Goal: Task Accomplishment & Management: Use online tool/utility

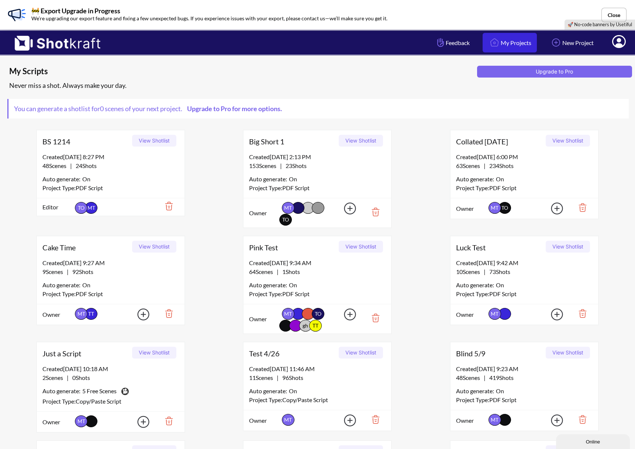
click at [508, 39] on link "My Projects" at bounding box center [510, 43] width 54 height 20
click at [360, 138] on button "View Shotlist" at bounding box center [361, 141] width 44 height 12
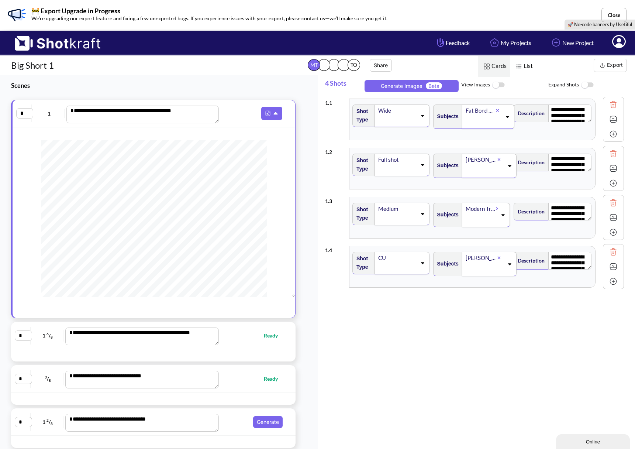
click at [613, 63] on button "Export" at bounding box center [610, 65] width 33 height 13
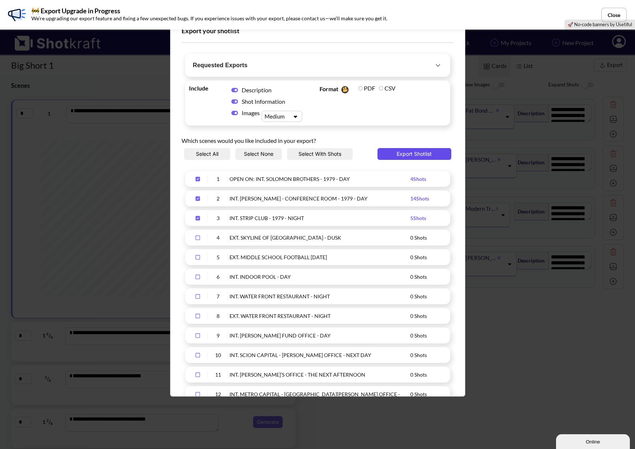
click at [411, 156] on button "Export Shotlist" at bounding box center [415, 154] width 74 height 12
click at [611, 10] on button "Close" at bounding box center [614, 15] width 25 height 14
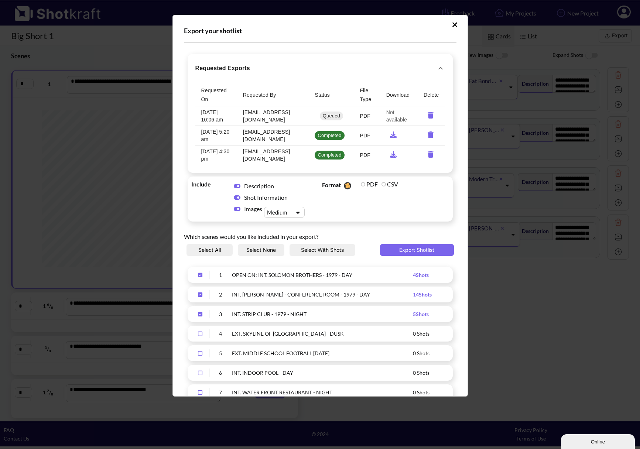
click at [392, 135] on icon "requested-exports" at bounding box center [393, 134] width 14 height 7
click at [388, 116] on icon "requested-exports" at bounding box center [395, 115] width 14 height 7
click at [452, 25] on icon "Upload Script" at bounding box center [454, 24] width 5 height 5
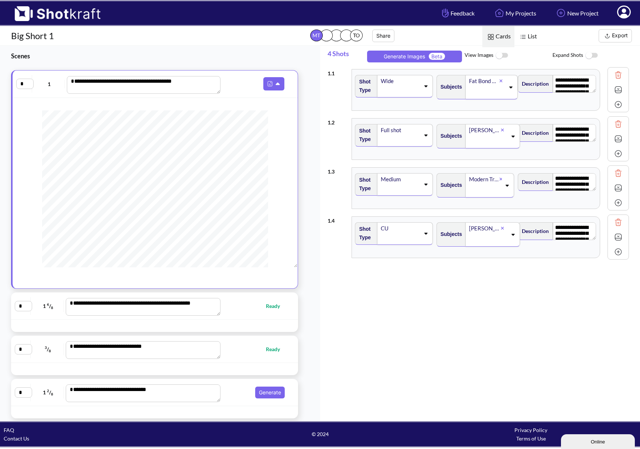
click at [627, 13] on icon at bounding box center [624, 12] width 14 height 13
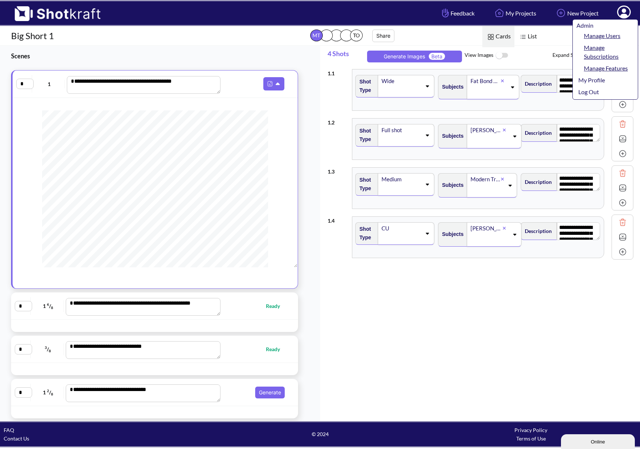
click at [595, 83] on link "My Profile" at bounding box center [602, 80] width 61 height 12
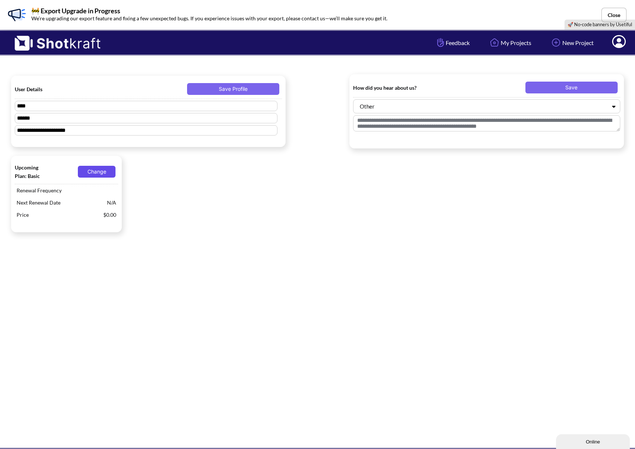
click at [85, 171] on button "Change" at bounding box center [97, 172] width 38 height 12
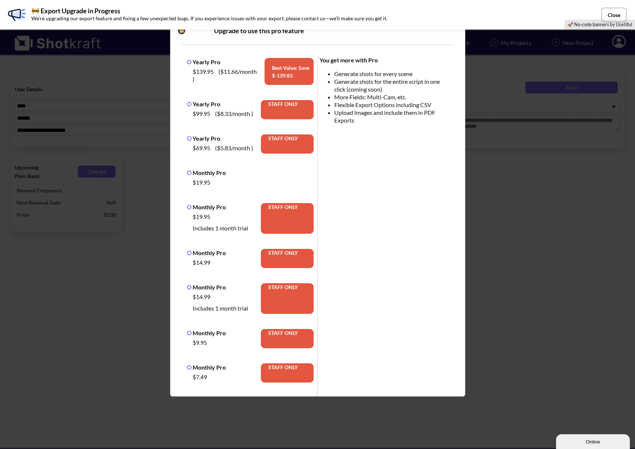
click at [615, 14] on button "Close" at bounding box center [614, 15] width 25 height 14
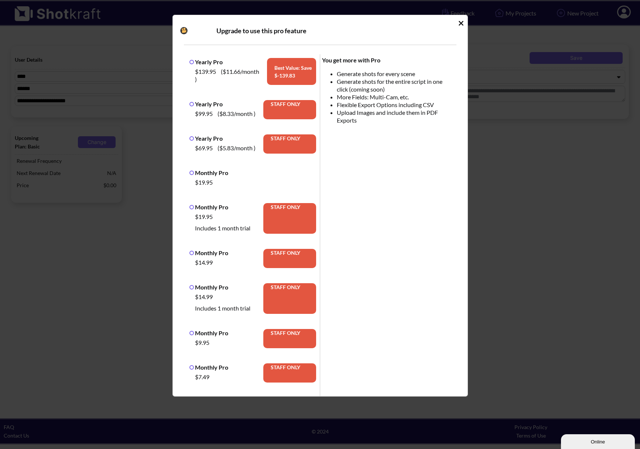
click at [458, 24] on icon "Idle Modal" at bounding box center [461, 23] width 6 height 7
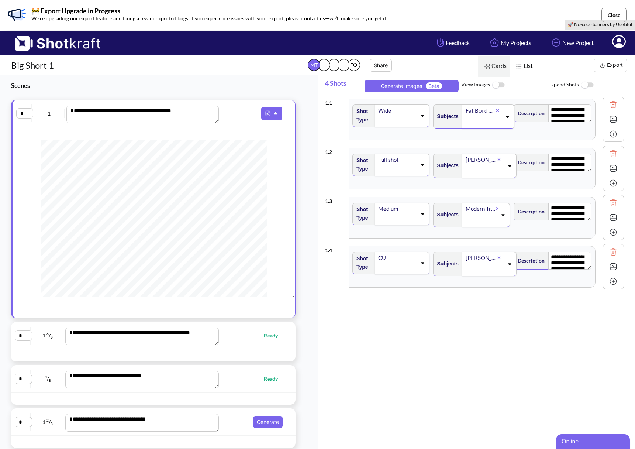
click at [611, 11] on button "Close" at bounding box center [614, 15] width 25 height 14
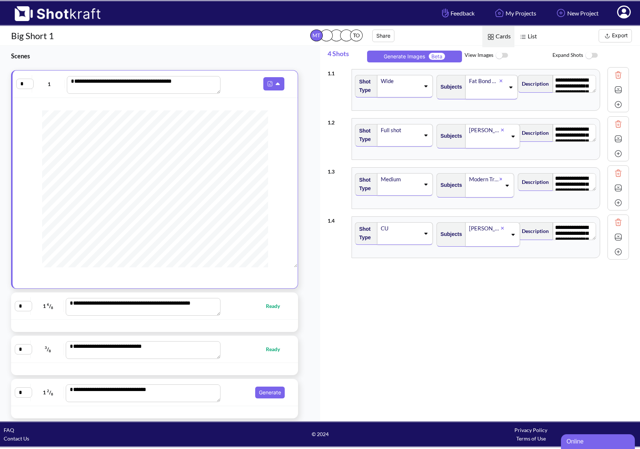
click at [574, 34] on span "Export" at bounding box center [587, 35] width 94 height 13
click at [620, 14] on icon at bounding box center [624, 12] width 14 height 13
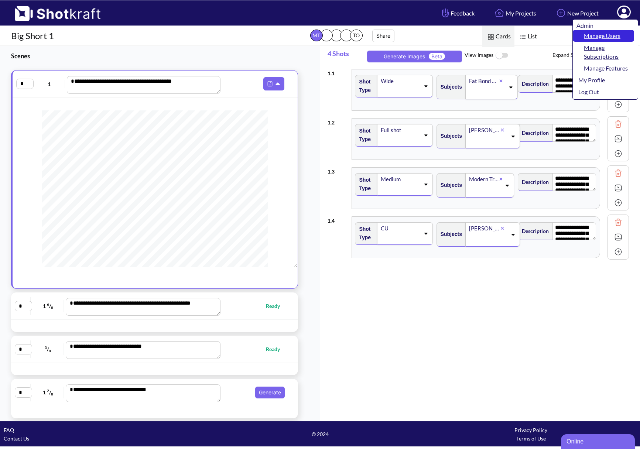
click at [606, 38] on link "Manage Users" at bounding box center [602, 36] width 61 height 12
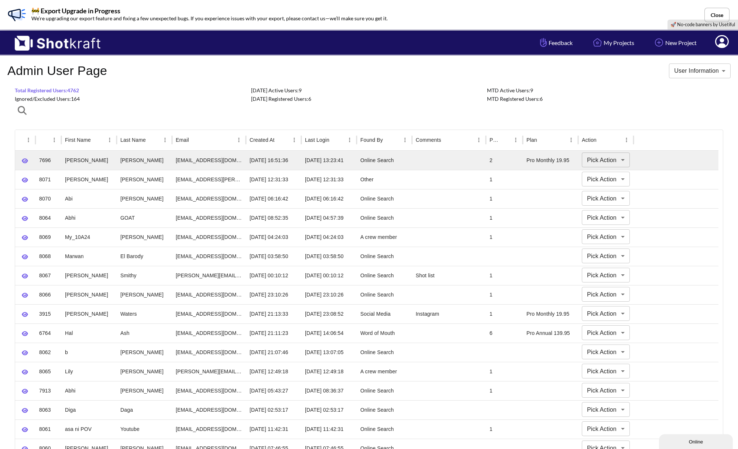
click at [621, 161] on body "**********" at bounding box center [369, 342] width 738 height 684
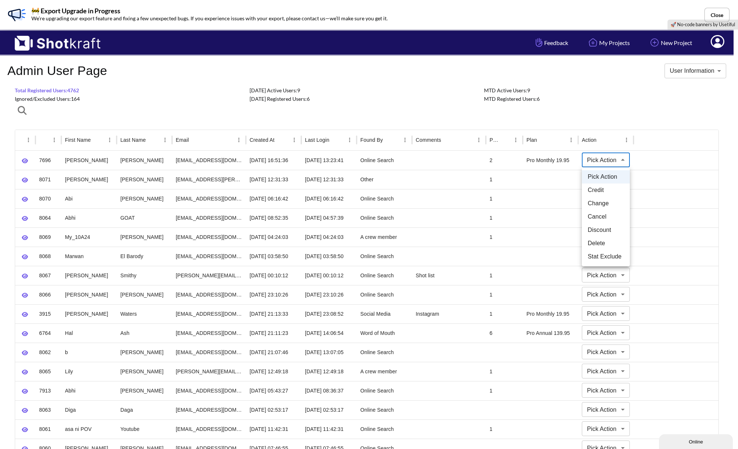
click at [622, 160] on div at bounding box center [369, 224] width 738 height 449
